Goal: Communication & Community: Participate in discussion

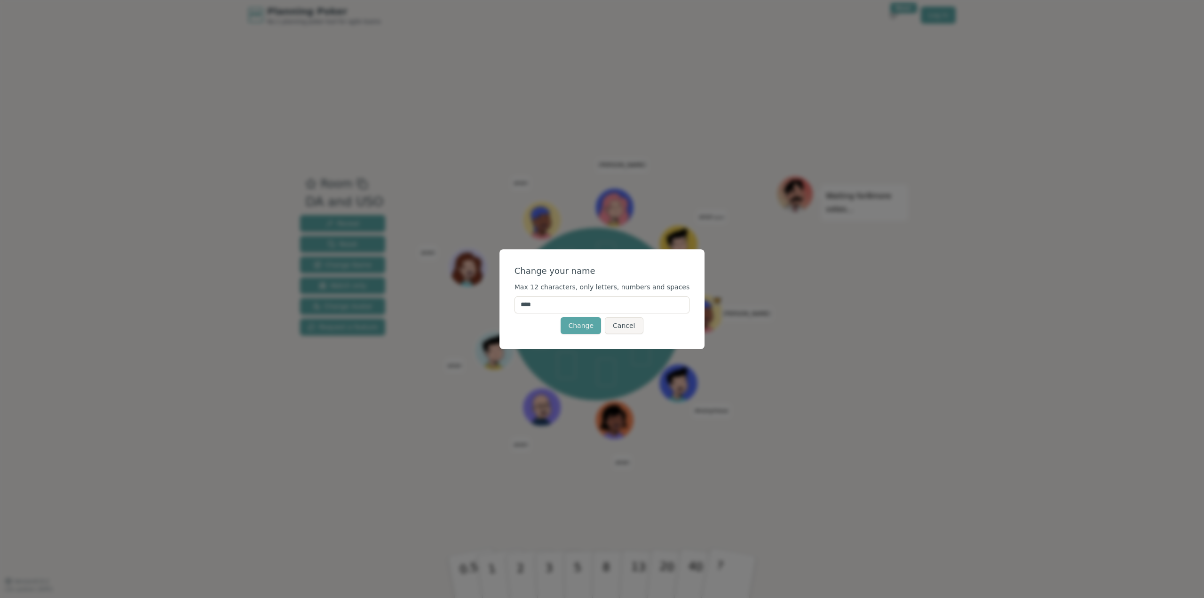
click at [569, 305] on input "****" at bounding box center [602, 304] width 175 height 17
type input "****"
click at [575, 323] on button "Change" at bounding box center [581, 325] width 40 height 17
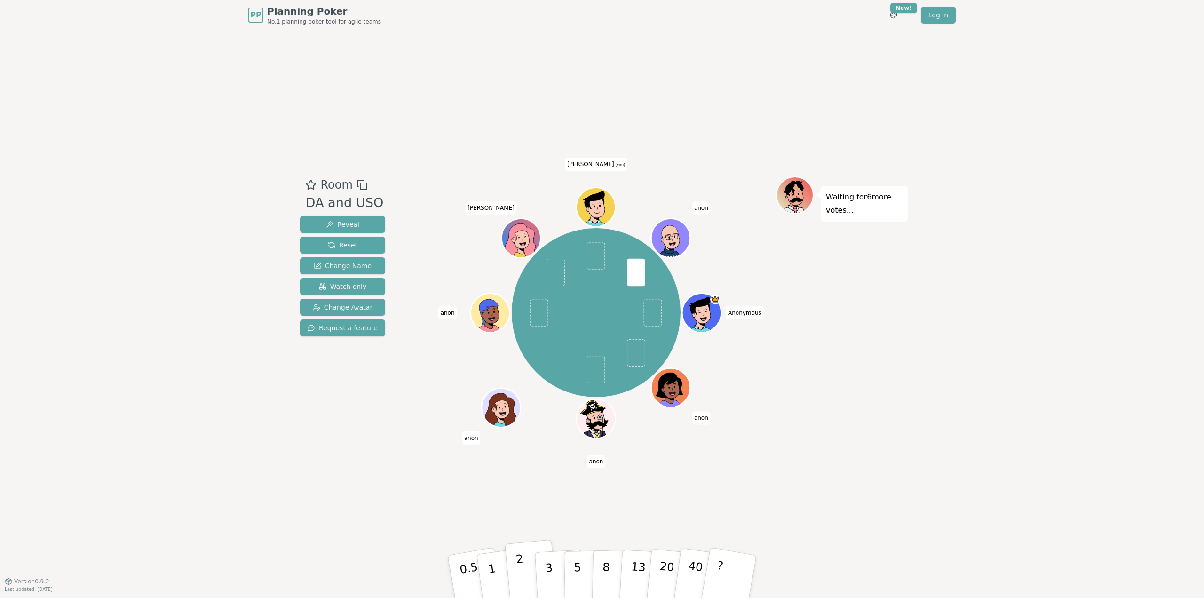
click at [524, 568] on button "2" at bounding box center [532, 576] width 54 height 75
click at [869, 201] on p "Waiting for 5 more votes..." at bounding box center [864, 203] width 77 height 26
click at [768, 367] on div "Anonymous [PERSON_NAME] [PERSON_NAME] [PERSON_NAME] (you) anon" at bounding box center [596, 312] width 360 height 239
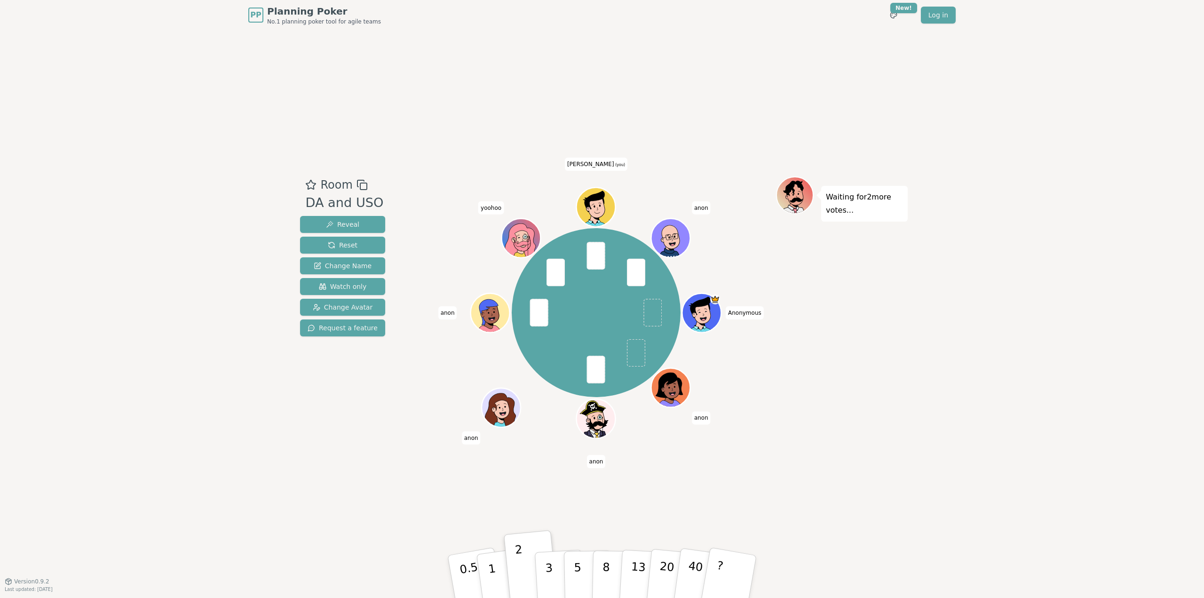
click at [900, 328] on div "Waiting for 2 more votes..." at bounding box center [842, 305] width 132 height 259
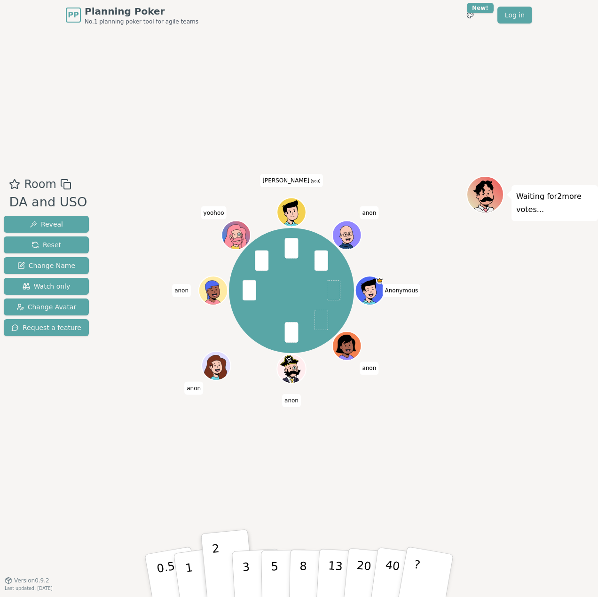
click at [273, 79] on div "Room DA and USO Reveal Reset Change Name Watch only Change Avatar Request a fea…" at bounding box center [299, 305] width 598 height 550
click at [293, 95] on div "Room DA and USO Reveal Reset Change Name Watch only Change Avatar Request a fea…" at bounding box center [299, 305] width 598 height 550
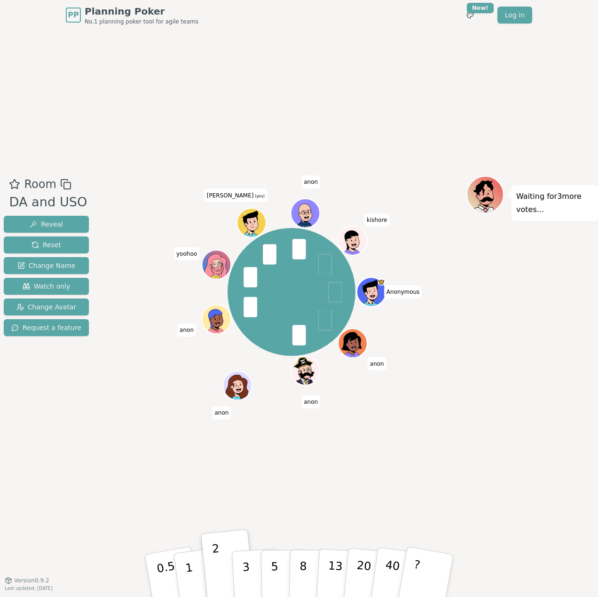
click at [413, 113] on div "Room DA and USO Reveal Reset Change Name Watch only Change Avatar Request a fea…" at bounding box center [299, 305] width 598 height 550
click at [307, 50] on div "Room DA and USO Reveal Reset Change Name Watch only Change Avatar Request a fea…" at bounding box center [299, 305] width 598 height 550
click at [56, 224] on span "Reveal" at bounding box center [46, 224] width 33 height 9
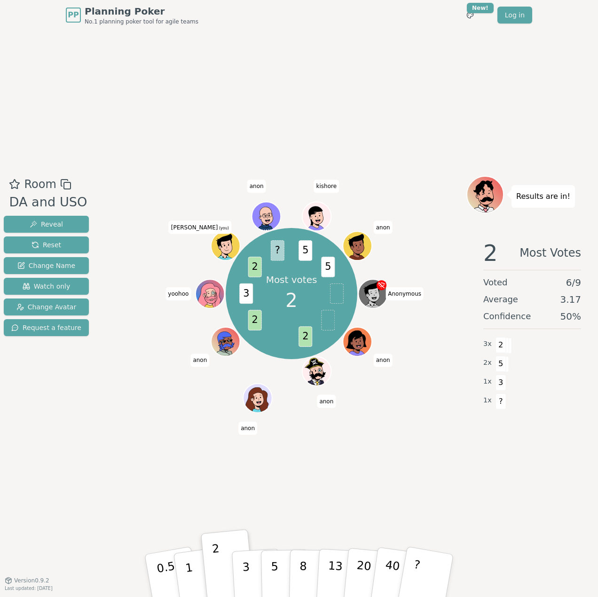
click at [430, 488] on div "Room DA and USO Reveal Reset Change Name Watch only Change Avatar Request a fea…" at bounding box center [299, 305] width 598 height 550
click at [323, 67] on div "Room DA and USO Reveal Reset Change Name Watch only Change Avatar Request a fea…" at bounding box center [299, 305] width 598 height 550
click at [462, 111] on div "Room DA and USO Reveal Reset Change Name Watch only Change Avatar Request a fea…" at bounding box center [299, 305] width 598 height 550
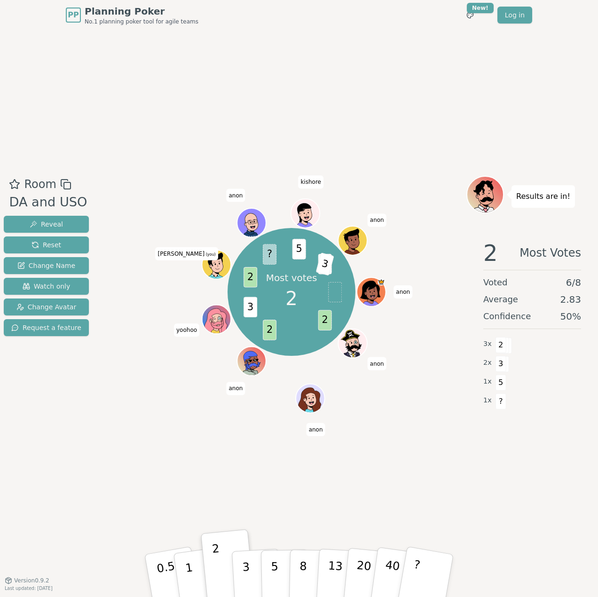
click at [518, 461] on div "Room DA and USO Reveal Reset Change Name Watch only Change Avatar Request a fea…" at bounding box center [299, 305] width 598 height 550
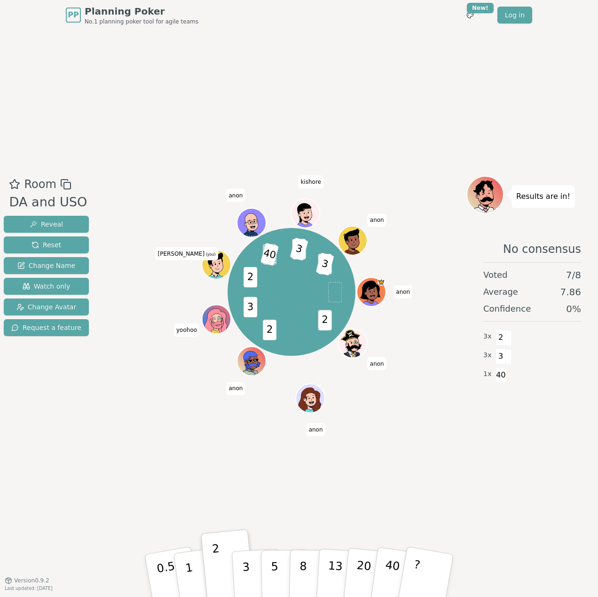
click at [341, 39] on div "Room DA and USO Reveal Reset Change Name Watch only Change Avatar Request a fea…" at bounding box center [299, 305] width 598 height 550
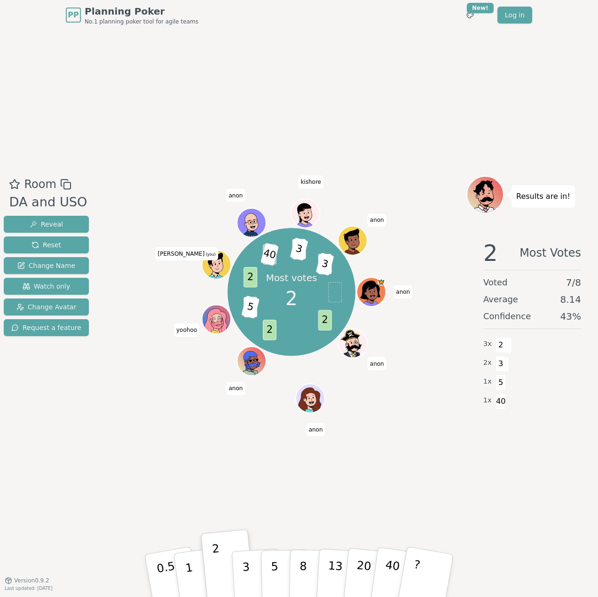
click at [375, 110] on div "Room DA and USO Reveal Reset Change Name Watch only Change Avatar Request a fea…" at bounding box center [299, 305] width 598 height 550
click at [143, 458] on div "Room DA and USO Reveal Reset Change Name Watch only Change Avatar Request a fea…" at bounding box center [299, 305] width 598 height 550
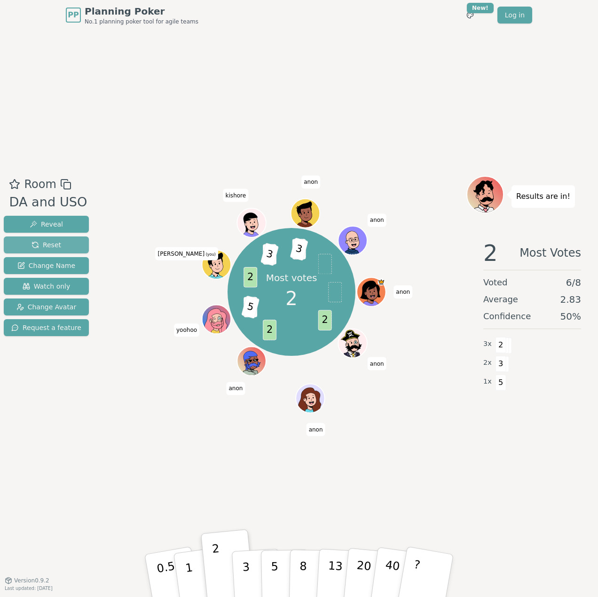
click at [63, 243] on button "Reset" at bounding box center [46, 245] width 85 height 17
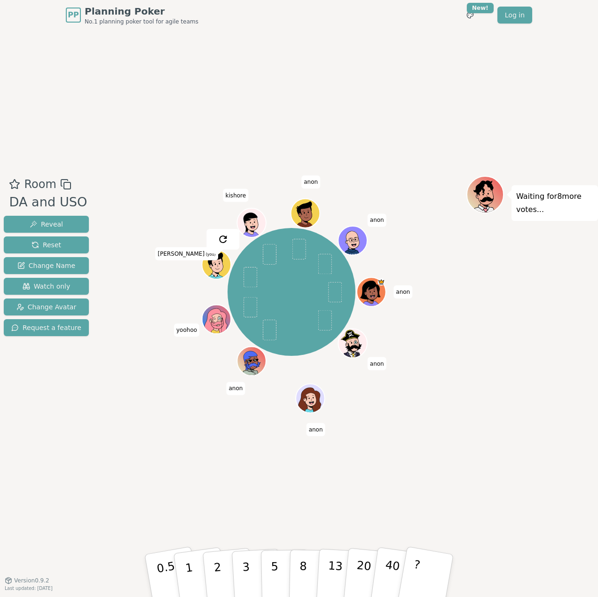
click at [187, 500] on div "Room DA and USO Reveal Reset Change Name Watch only Change Avatar Request a fea…" at bounding box center [299, 305] width 598 height 550
click at [131, 422] on div "[PERSON_NAME] [PERSON_NAME] yoohoo [PERSON_NAME] (you) [PERSON_NAME]" at bounding box center [292, 305] width 350 height 259
click at [222, 572] on button "2" at bounding box center [229, 576] width 54 height 75
click at [528, 451] on div "Room DA and USO Reveal Reset Change Name Watch only Change Avatar Request a fea…" at bounding box center [299, 305] width 598 height 550
click at [510, 433] on div "Waiting for 3 more votes..." at bounding box center [533, 305] width 132 height 259
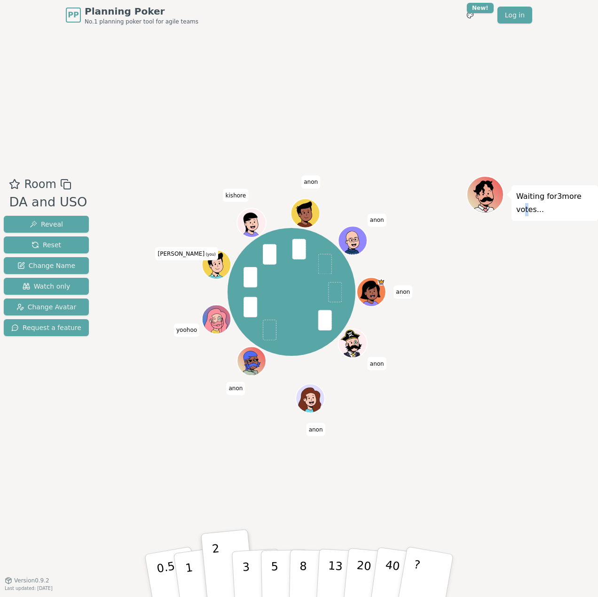
click at [522, 427] on div "Waiting for 3 more votes..." at bounding box center [533, 305] width 132 height 259
click at [78, 416] on div "Room DA and USO Reveal Reset Change Name Watch only Change Avatar Request a fea…" at bounding box center [46, 305] width 93 height 259
click at [55, 221] on span "Reveal" at bounding box center [46, 224] width 33 height 9
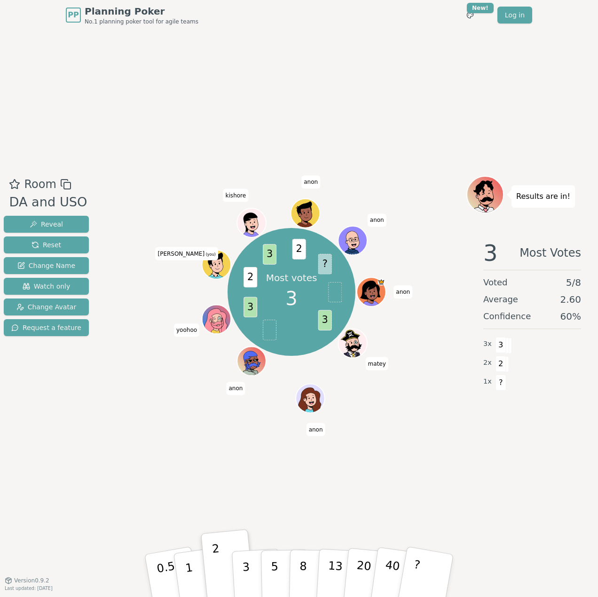
click at [278, 89] on div "Room DA and USO Reveal Reset Change Name Watch only Change Avatar Request a fea…" at bounding box center [299, 305] width 598 height 550
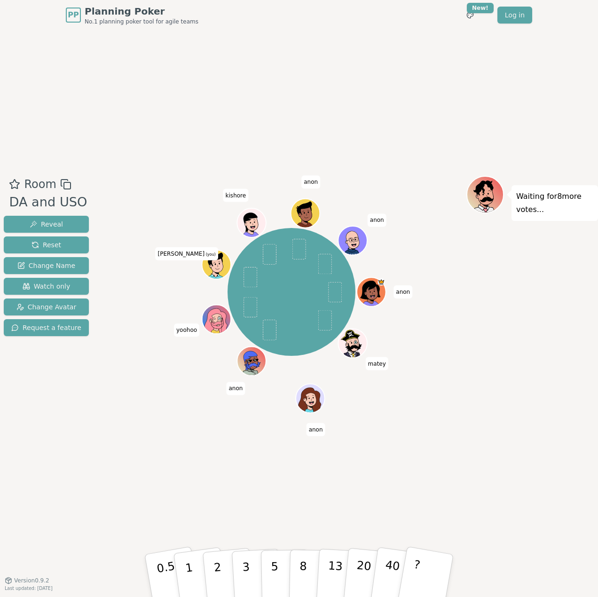
click at [311, 73] on div "Room DA and USO Reveal Reset Change Name Watch only Change Avatar Request a fea…" at bounding box center [299, 305] width 598 height 550
click at [461, 34] on div "Room DA and USO Reveal Reset Change Name Watch only Change Avatar Request a fea…" at bounding box center [299, 305] width 598 height 550
click at [223, 565] on button "2" at bounding box center [229, 576] width 54 height 75
click at [471, 422] on div "Waiting for 4 more votes..." at bounding box center [533, 305] width 132 height 259
click at [240, 462] on div "Room DA and USO Reveal Reset Change Name Watch only Change Avatar Request a fea…" at bounding box center [299, 305] width 598 height 550
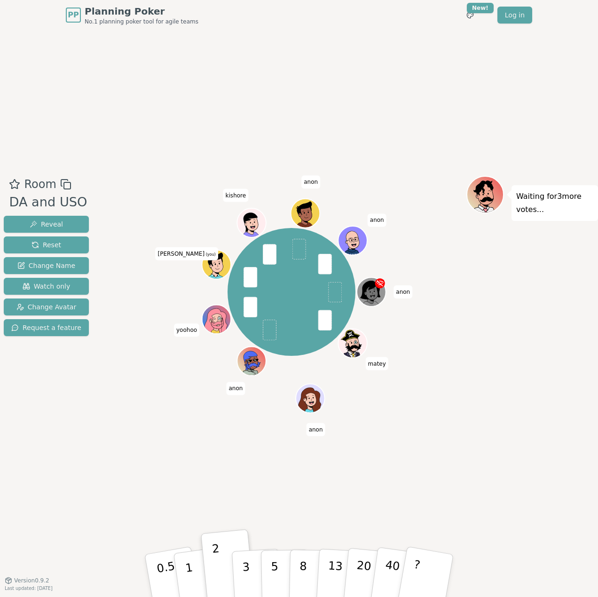
click at [136, 147] on div "Room DA and USO Reveal Reset Change Name Watch only Change Avatar Request a fea…" at bounding box center [299, 305] width 598 height 550
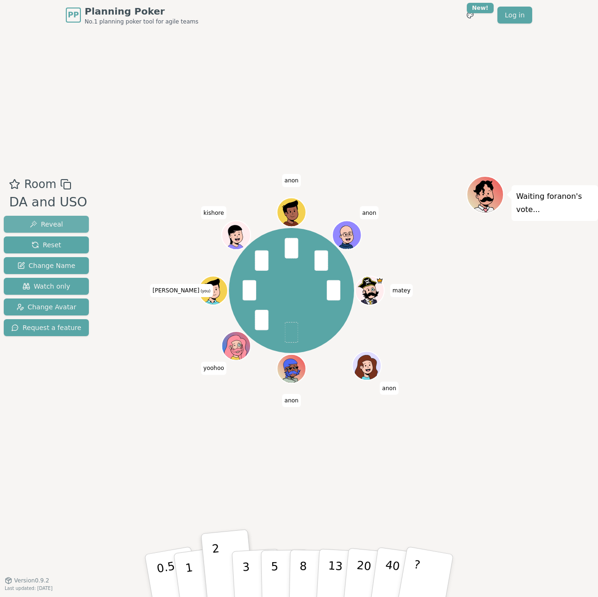
click at [55, 223] on span "Reveal" at bounding box center [46, 224] width 33 height 9
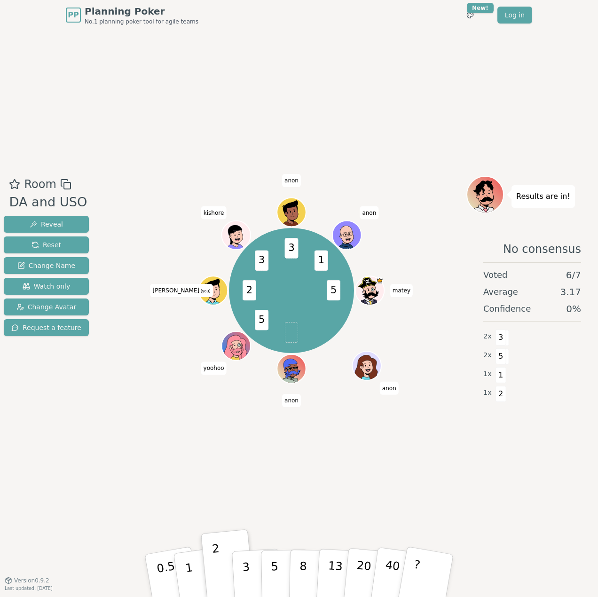
click at [322, 443] on div "Room DA and USO Reveal Reset Change Name Watch only Change Avatar Request a fea…" at bounding box center [299, 305] width 598 height 550
click at [480, 513] on div "Room DA and USO Reveal Reset Change Name Watch only Change Avatar Request a fea…" at bounding box center [299, 305] width 598 height 550
click at [483, 504] on div "Room DA and USO Reveal Reset Change Name Watch only Change Avatar Request a fea…" at bounding box center [299, 305] width 598 height 550
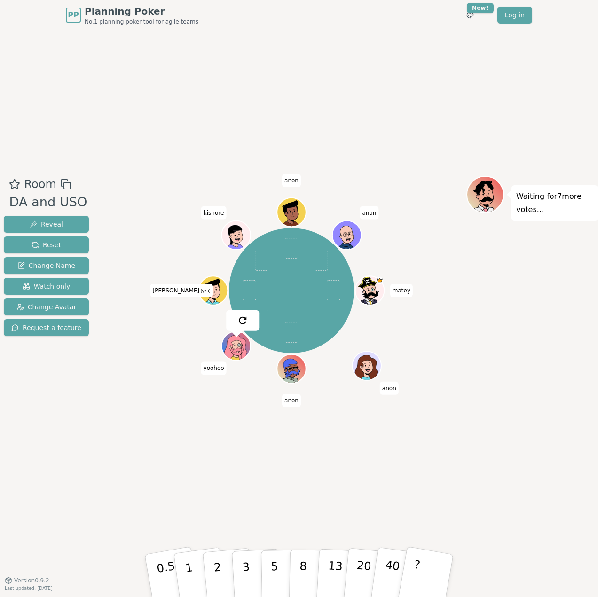
click at [487, 484] on div "Room DA and USO Reveal Reset Change Name Watch only Change Avatar Request a fea…" at bounding box center [299, 305] width 598 height 550
click at [287, 452] on div "Room DA and USO Reveal Reset Change Name Watch only Change Avatar Request a fea…" at bounding box center [299, 305] width 598 height 550
click at [268, 79] on div "Room DA and USO Reveal Reset Change Name Watch only Change Avatar Request a fea…" at bounding box center [299, 305] width 598 height 550
click at [133, 460] on div "Room DA and USO Reveal Reset Change Name Watch only Change Avatar Request a fea…" at bounding box center [299, 305] width 598 height 550
click at [225, 463] on div "Room DA and USO Reveal Reset Change Name Watch only Change Avatar Request a fea…" at bounding box center [299, 305] width 598 height 550
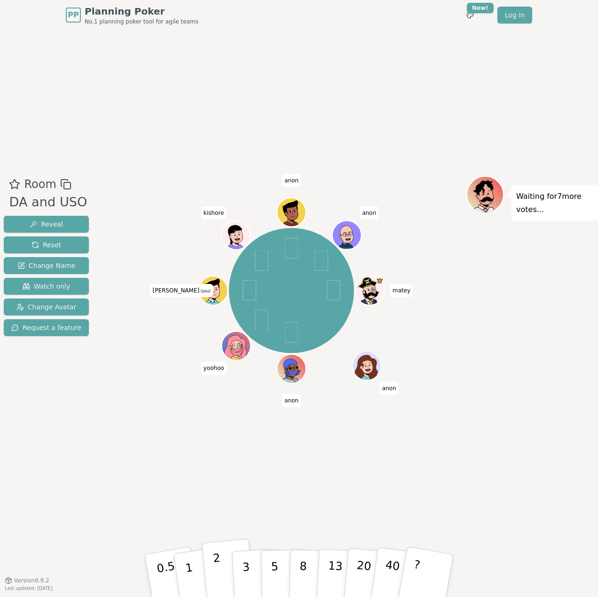
click at [214, 564] on p "2" at bounding box center [219, 577] width 12 height 51
click at [62, 223] on button "Reveal" at bounding box center [46, 224] width 85 height 17
click at [105, 450] on div "Room DA and USO Reveal Reset Change Name Watch only Change Avatar Request a fea…" at bounding box center [299, 305] width 598 height 550
click at [89, 437] on div "Room DA and USO Reveal Reset Change Name Watch only Change Avatar Request a fea…" at bounding box center [299, 305] width 598 height 550
click at [95, 430] on div "Room DA and USO Reveal Reset Change Name Watch only Change Avatar Request a fea…" at bounding box center [299, 305] width 598 height 259
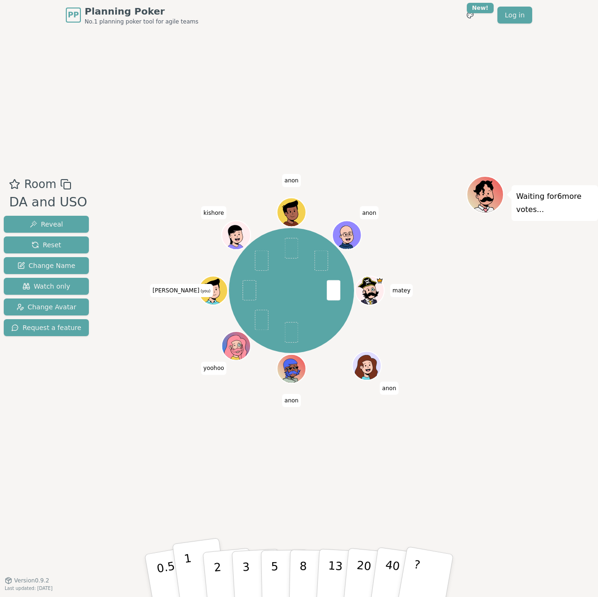
click at [192, 559] on button "1" at bounding box center [200, 576] width 56 height 76
click at [147, 487] on div "Room DA and USO Reveal Reset Change Name Watch only Change Avatar Request a fea…" at bounding box center [299, 305] width 598 height 550
click at [62, 223] on button "Reveal" at bounding box center [46, 224] width 85 height 17
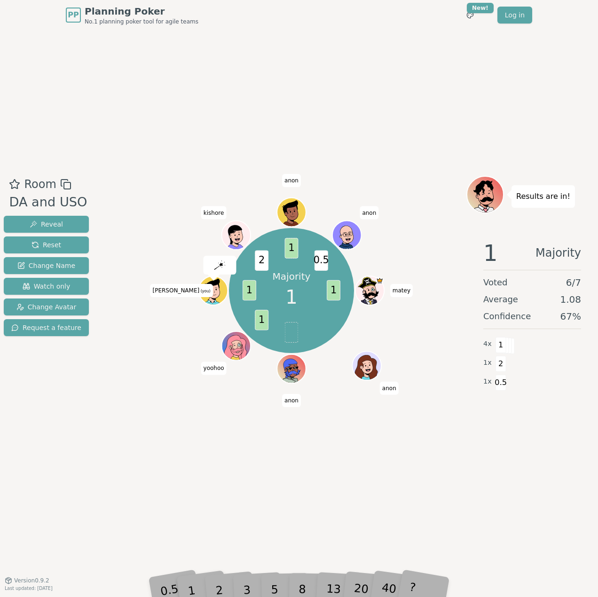
click at [209, 72] on div "Room DA and USO Reveal Reset Change Name Watch only Change Avatar Request a fea…" at bounding box center [299, 305] width 598 height 550
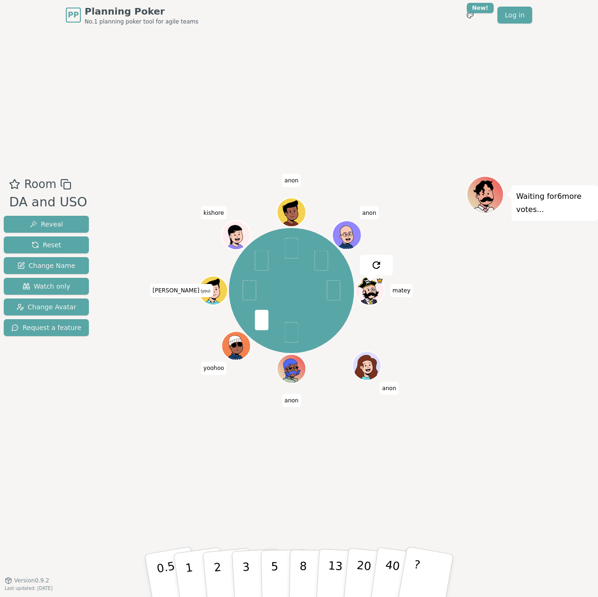
click at [161, 441] on div "Room DA and USO Reveal Reset Change Name Watch only Change Avatar Request a fea…" at bounding box center [299, 305] width 598 height 550
click at [371, 430] on div "[PERSON_NAME] yoohoo [PERSON_NAME] (you) [PERSON_NAME]" at bounding box center [292, 305] width 350 height 259
click at [378, 438] on div "Room DA and USO Reveal Reset Change Name Watch only Change Avatar Request a fea…" at bounding box center [299, 305] width 598 height 550
click at [226, 483] on div "Room DA and USO Reveal Reset Change Name Watch only Change Avatar Request a fea…" at bounding box center [299, 305] width 598 height 550
click at [220, 565] on button "2" at bounding box center [229, 576] width 54 height 75
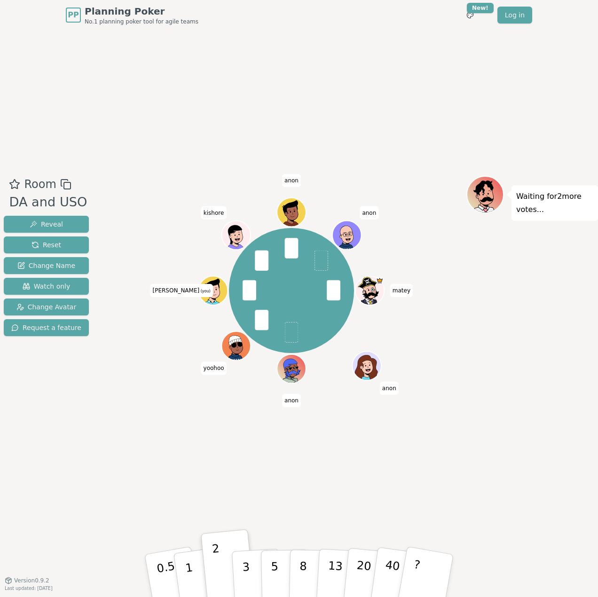
click at [143, 461] on div "Room DA and USO Reveal Reset Change Name Watch only Change Avatar Request a fea…" at bounding box center [299, 305] width 598 height 550
click at [53, 222] on span "Reveal" at bounding box center [46, 224] width 33 height 9
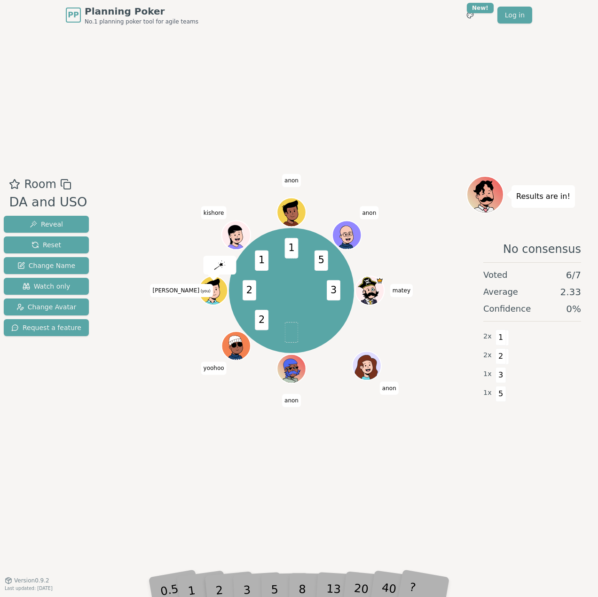
click at [136, 117] on div "Room DA and USO Reveal Reset Change Name Watch only Change Avatar Request a fea…" at bounding box center [299, 305] width 598 height 550
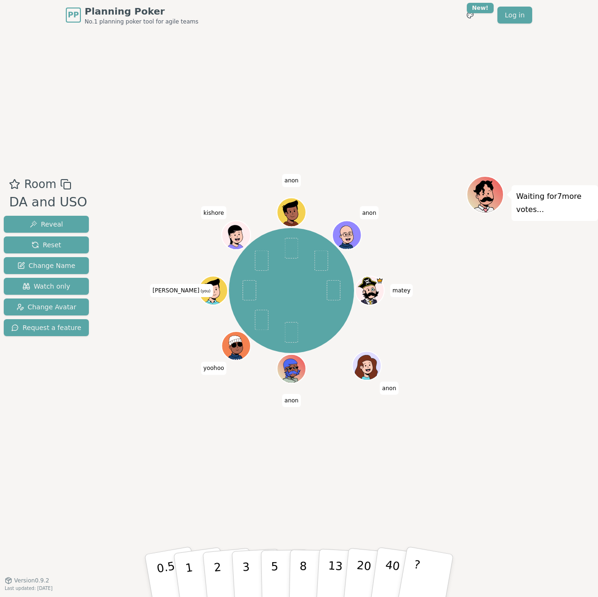
click at [251, 466] on div "Room DA and USO Reveal Reset Change Name Watch only Change Avatar Request a fea…" at bounding box center [299, 305] width 598 height 550
click at [378, 465] on div "Room DA and USO Reveal Reset Change Name Watch only Change Avatar Request a fea…" at bounding box center [299, 305] width 598 height 550
click at [336, 459] on div "Room DA and USO Reveal Reset Change Name Watch only Change Avatar Request a fea…" at bounding box center [299, 305] width 598 height 550
click at [221, 575] on button "2" at bounding box center [229, 576] width 54 height 75
click at [162, 451] on div "Room DA and USO Reveal Reset Change Name Watch only Change Avatar Request a fea…" at bounding box center [299, 305] width 598 height 550
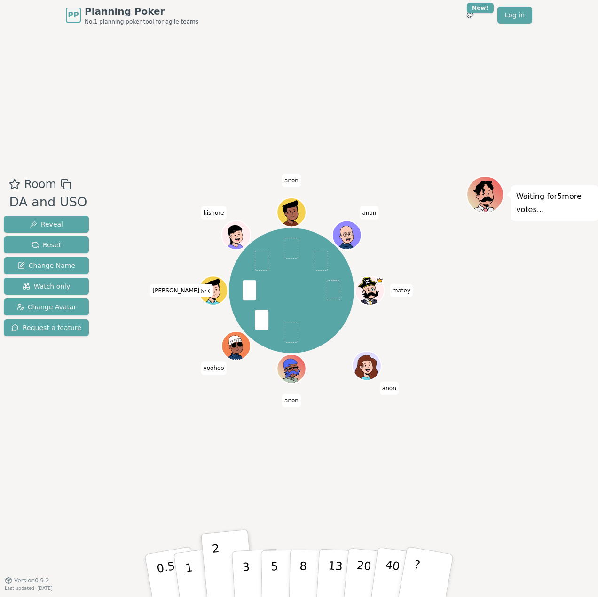
click at [429, 465] on div "Room DA and USO Reveal Reset Change Name Watch only Change Avatar Request a fea…" at bounding box center [299, 305] width 598 height 550
click at [46, 224] on span "Reveal" at bounding box center [46, 224] width 33 height 9
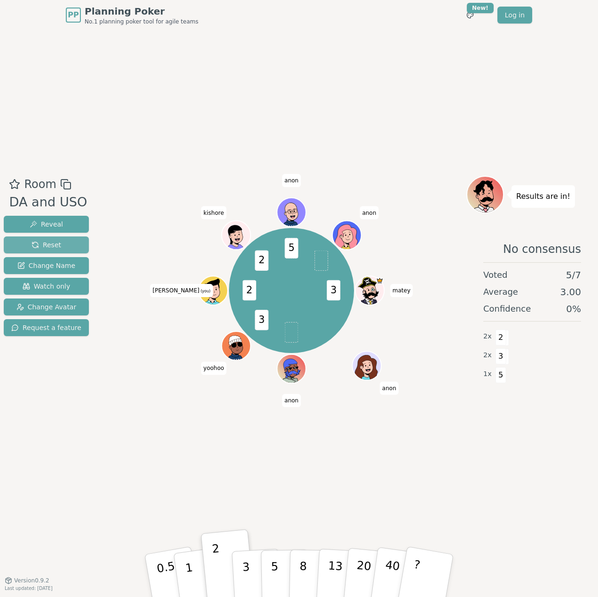
click at [56, 241] on span "Reset" at bounding box center [47, 244] width 30 height 9
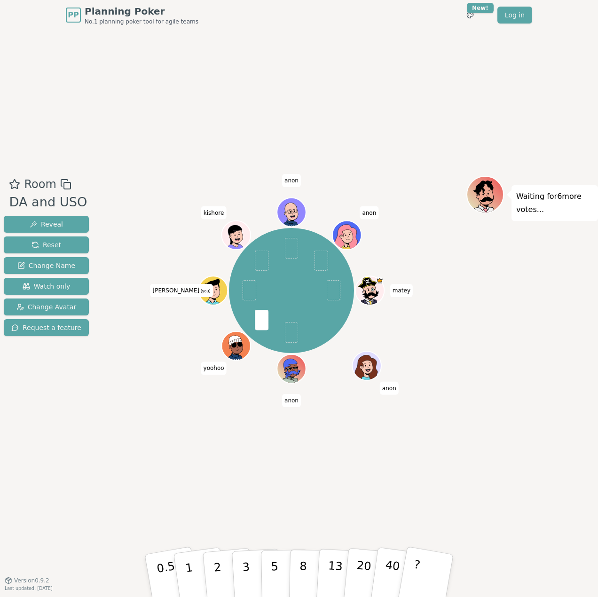
click at [258, 459] on div "Room DA and USO Reveal Reset Change Name Watch only Change Avatar Request a fea…" at bounding box center [299, 305] width 598 height 550
click at [221, 576] on p "2" at bounding box center [219, 577] width 12 height 51
click at [55, 224] on span "Reveal" at bounding box center [46, 224] width 33 height 9
click at [48, 105] on div "Room DA and USO Reveal Reset Change Name Watch only Change Avatar Request a fea…" at bounding box center [299, 305] width 598 height 550
click at [222, 84] on div "Room DA and USO Reveal Reset Change Name Watch only Change Avatar Request a fea…" at bounding box center [299, 305] width 598 height 550
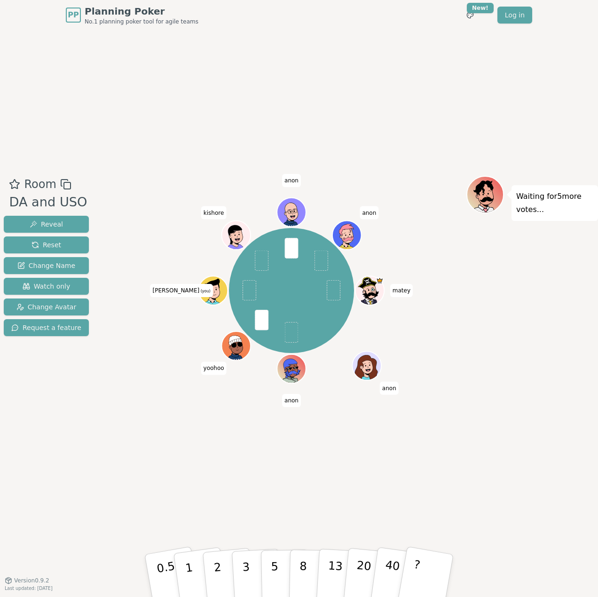
click at [365, 85] on div "Room DA and USO Reveal Reset Change Name Watch only Change Avatar Request a fea…" at bounding box center [299, 305] width 598 height 550
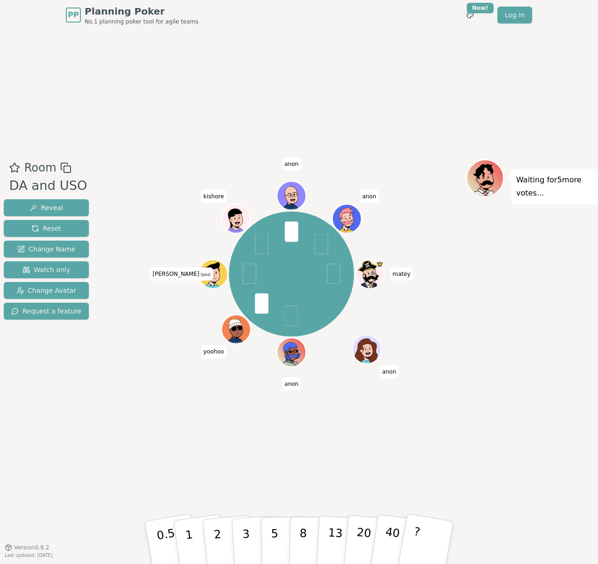
click at [252, 452] on div "Room DA and USO Reveal Reset Change Name Watch only Change Avatar Request a fea…" at bounding box center [299, 288] width 598 height 517
click at [219, 543] on p "2" at bounding box center [219, 544] width 12 height 51
click at [340, 444] on div "Room DA and USO Reveal Reset Change Name Watch only Change Avatar Request a fea…" at bounding box center [299, 288] width 598 height 517
click at [138, 475] on div "Room DA and USO Reveal Reset Change Name Watch only Change Avatar Request a fea…" at bounding box center [299, 288] width 598 height 517
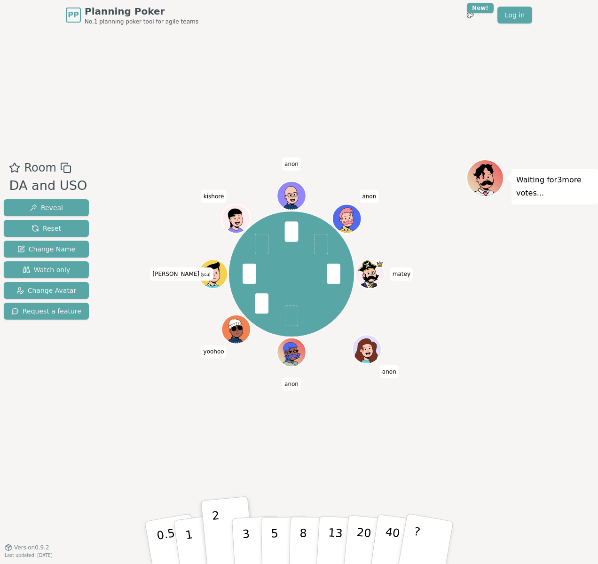
click at [182, 397] on div "[PERSON_NAME] yoohoo [PERSON_NAME] (you) [PERSON_NAME]" at bounding box center [292, 288] width 350 height 259
click at [116, 405] on div "Room DA and USO Reveal Reset Change Name Watch only Change Avatar Request a fea…" at bounding box center [299, 288] width 598 height 259
click at [519, 329] on div "Waiting for [PERSON_NAME] 's vote..." at bounding box center [533, 288] width 132 height 259
click at [503, 409] on div "Waiting for [PERSON_NAME] 's vote..." at bounding box center [533, 288] width 132 height 259
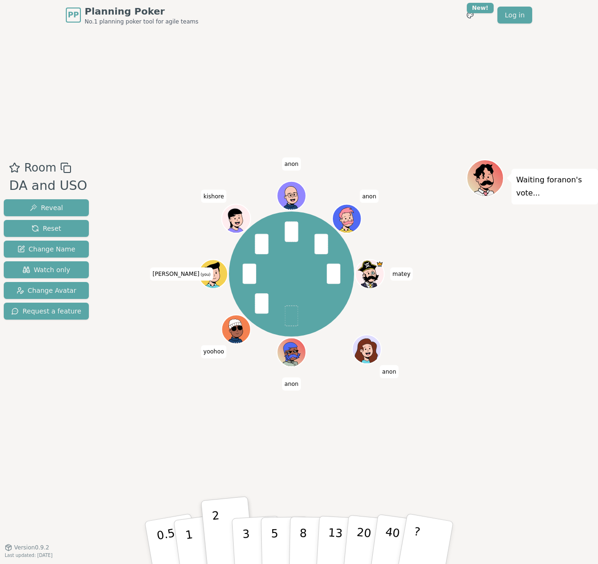
click at [78, 412] on div "Room DA and USO Reveal Reset Change Name Watch only Change Avatar Request a fea…" at bounding box center [46, 288] width 93 height 259
click at [55, 205] on span "Reveal" at bounding box center [46, 207] width 33 height 9
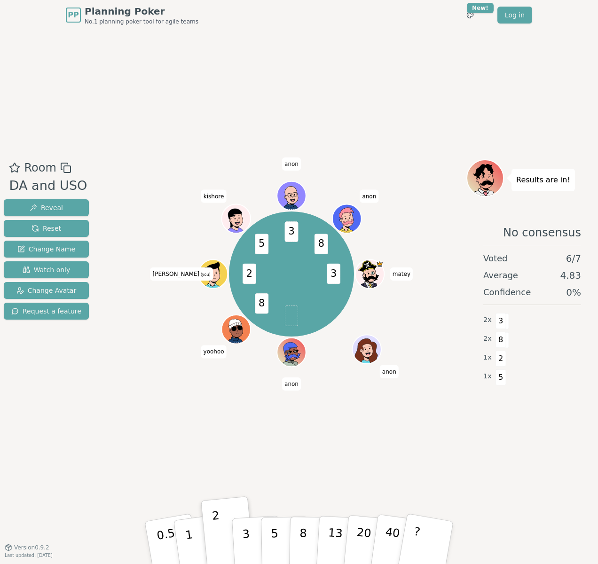
click at [213, 118] on div "Room DA and USO Reveal Reset Change Name Watch only Change Avatar Request a fea…" at bounding box center [299, 288] width 598 height 517
click at [58, 226] on button "Reset" at bounding box center [46, 228] width 85 height 17
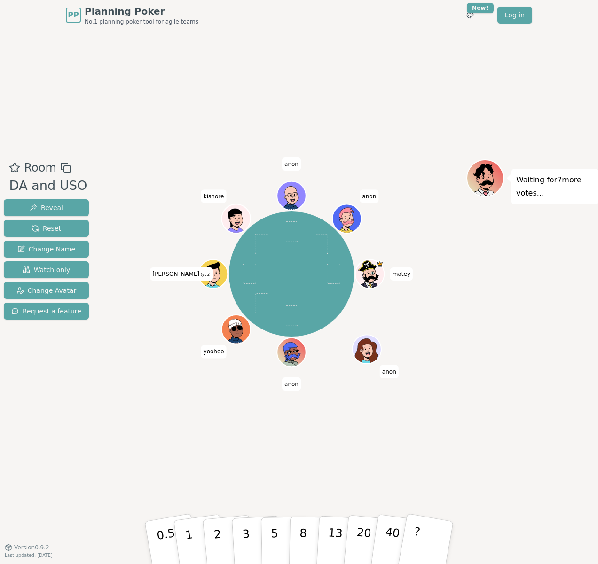
click at [222, 426] on div "Room DA and USO Reveal Reset Change Name Watch only Change Avatar Request a fea…" at bounding box center [299, 288] width 598 height 517
click at [220, 539] on p "2" at bounding box center [219, 544] width 12 height 51
click at [127, 424] on div "Room DA and USO Reveal Reset Change Name Watch only Change Avatar Request a fea…" at bounding box center [299, 288] width 598 height 517
click at [116, 386] on div "Room DA and USO Reveal Reset Change Name Watch only Change Avatar Request a fea…" at bounding box center [299, 288] width 598 height 259
click at [172, 366] on div "[PERSON_NAME] yoohoo [PERSON_NAME] (you) [PERSON_NAME]" at bounding box center [292, 274] width 350 height 196
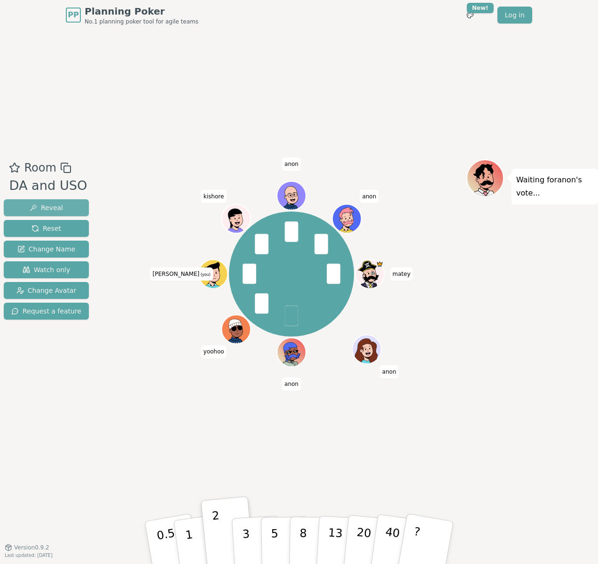
click at [45, 207] on span "Reveal" at bounding box center [46, 207] width 33 height 9
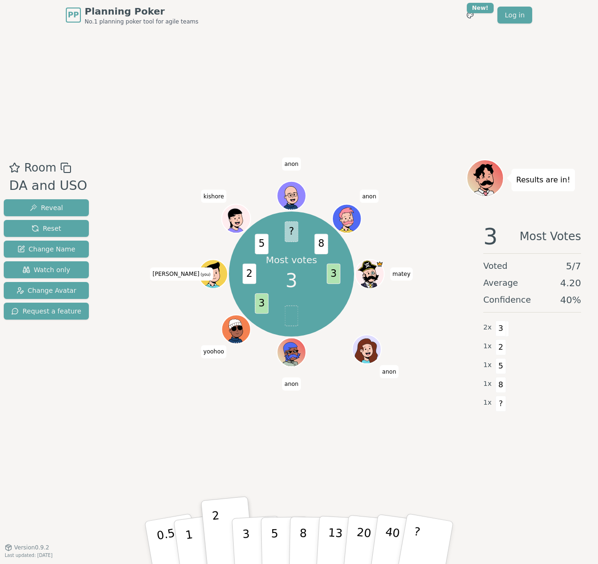
click at [173, 437] on div "Room DA and USO Reveal Reset Change Name Watch only Change Avatar Request a fea…" at bounding box center [299, 288] width 598 height 517
click at [230, 428] on div "Room DA and USO Reveal Reset Change Name Watch only Change Avatar Request a fea…" at bounding box center [299, 288] width 598 height 517
click at [66, 229] on button "Reset" at bounding box center [46, 228] width 85 height 17
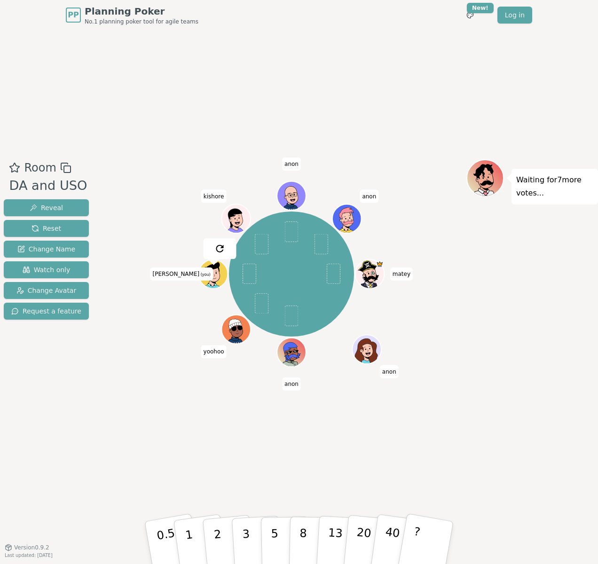
click at [166, 103] on div "Room DA and USO Reveal Reset Change Name Watch only Change Avatar Request a fea…" at bounding box center [299, 288] width 598 height 517
click at [191, 540] on p "1" at bounding box center [190, 544] width 14 height 51
click at [281, 412] on div "[PERSON_NAME] yoohoo [PERSON_NAME] (you) [PERSON_NAME]" at bounding box center [292, 288] width 350 height 259
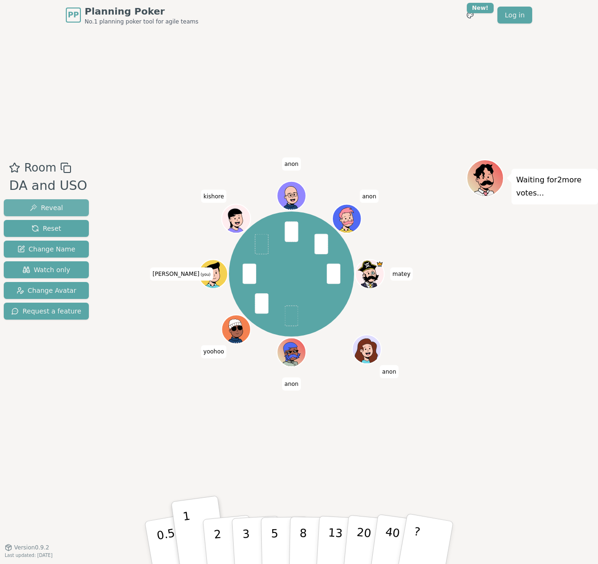
click at [38, 205] on span "Reveal" at bounding box center [46, 207] width 33 height 9
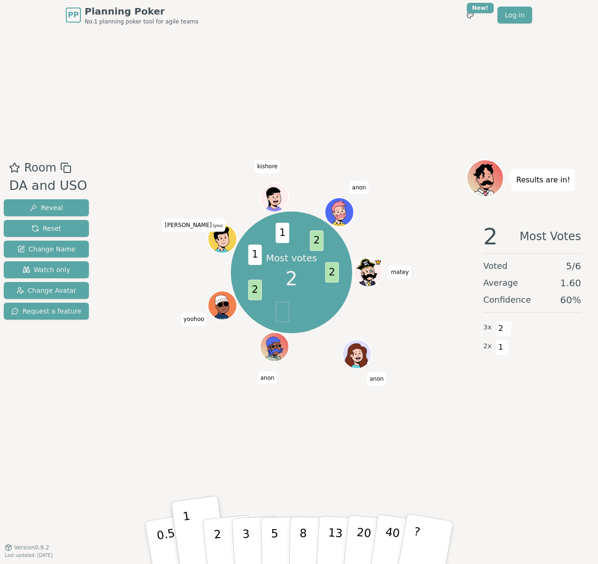
click at [292, 49] on div "Room DA and USO Reveal Reset Change Name Watch only Change Avatar Request a fea…" at bounding box center [299, 288] width 598 height 517
